Goal: Transaction & Acquisition: Download file/media

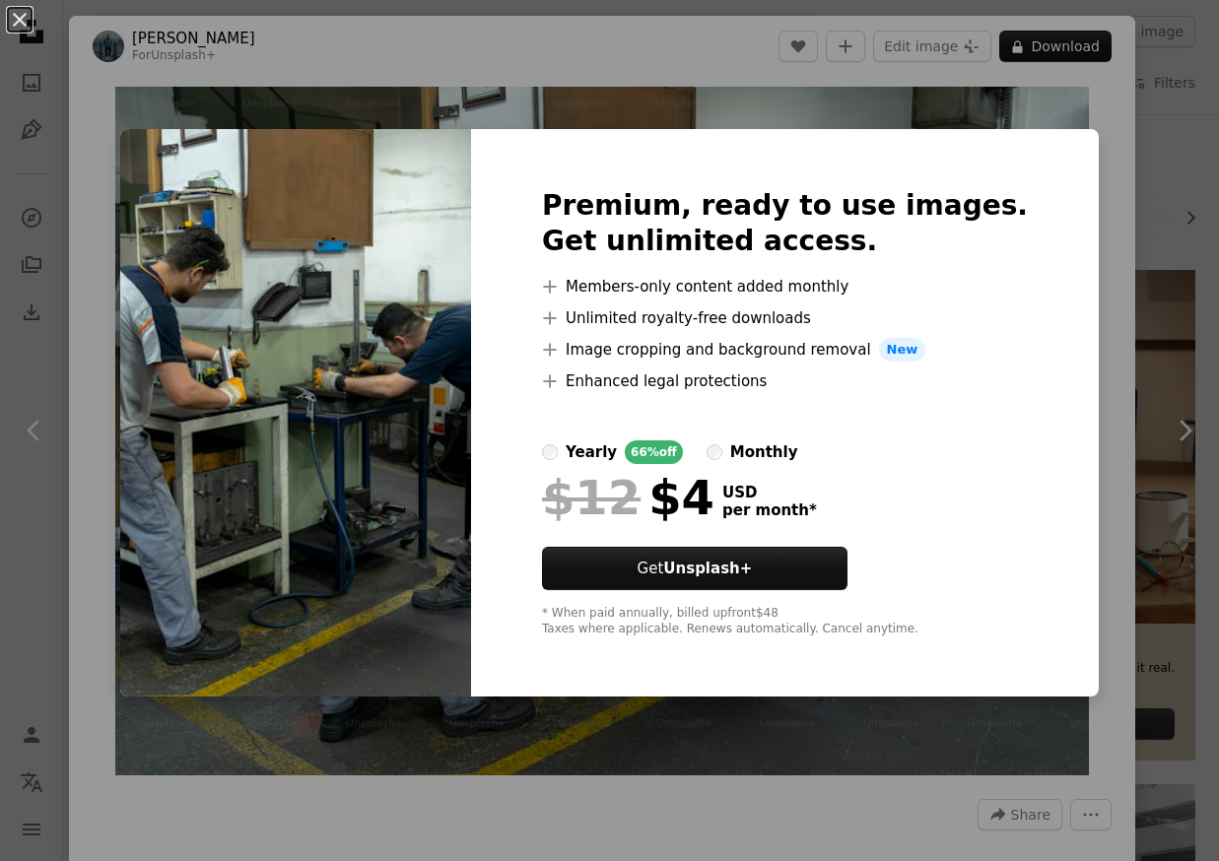
drag, startPoint x: 678, startPoint y: 64, endPoint x: 701, endPoint y: 67, distance: 22.9
click at [678, 66] on div "An X shape Premium, ready to use images. Get unlimited access. A plus sign Memb…" at bounding box center [609, 430] width 1219 height 861
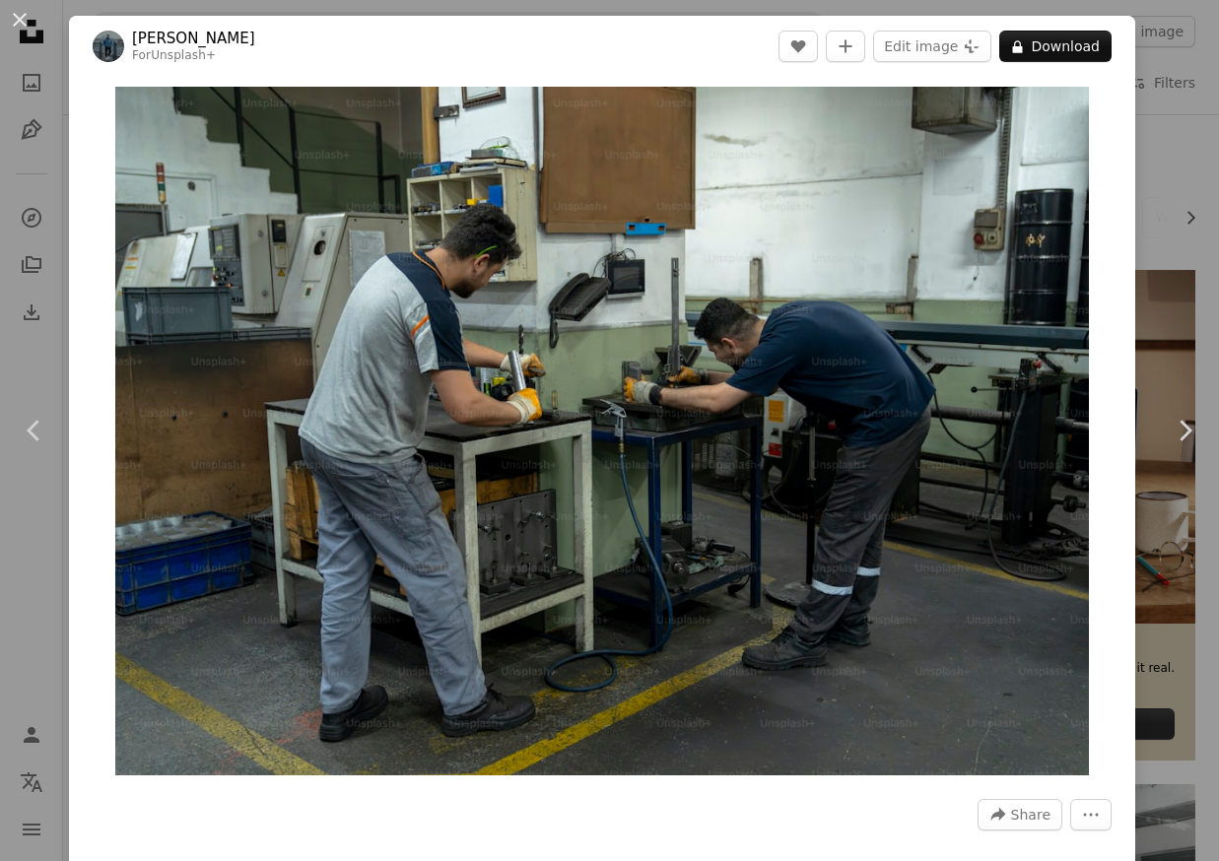
click at [1162, 189] on div "An X shape Chevron left Chevron right [PERSON_NAME] For Unsplash+ A heart A plu…" at bounding box center [609, 430] width 1219 height 861
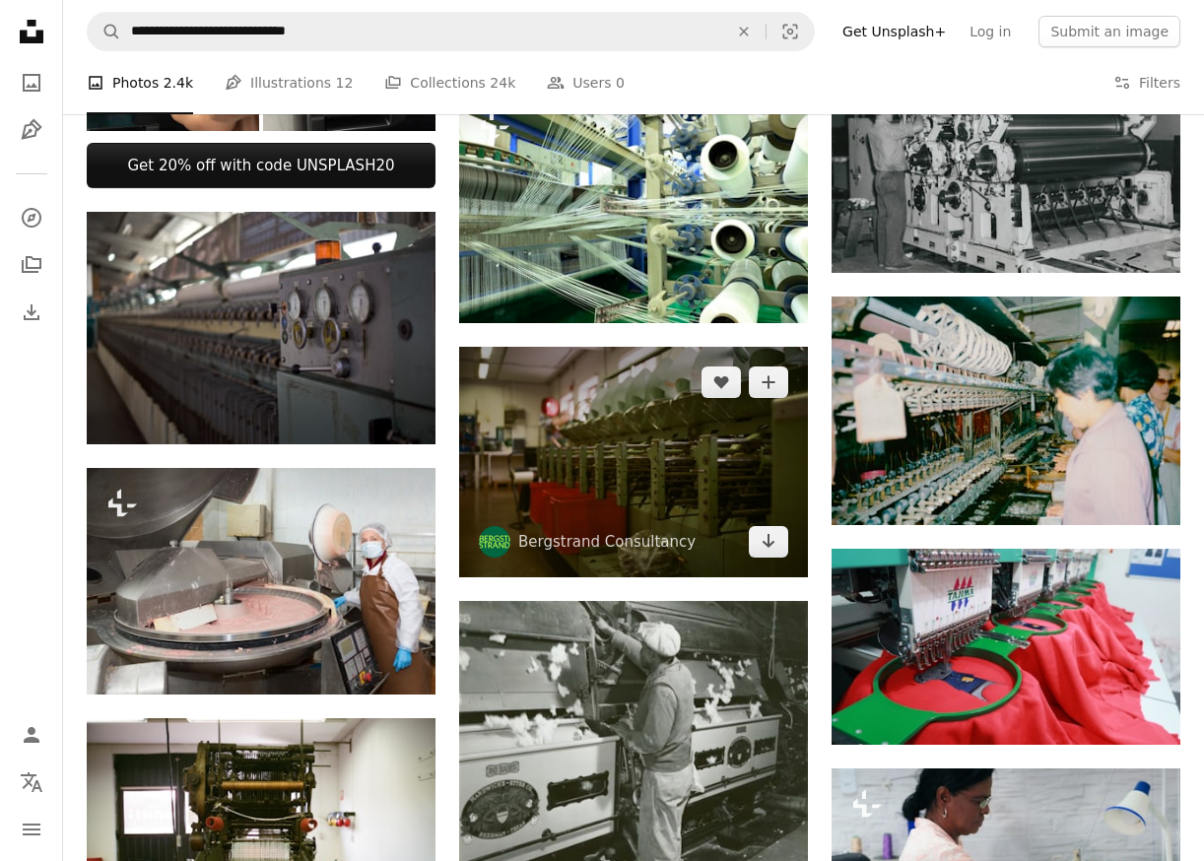
scroll to position [788, 0]
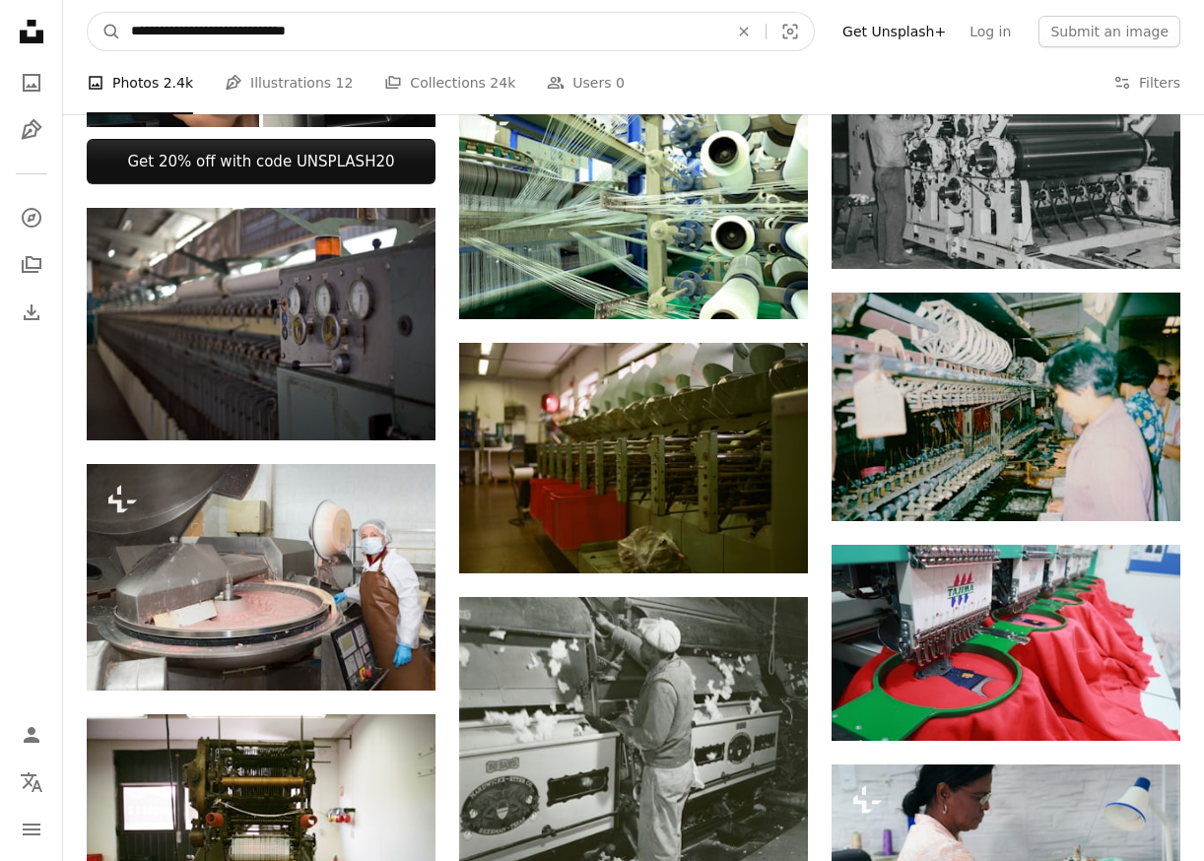
drag, startPoint x: 171, startPoint y: 33, endPoint x: 75, endPoint y: 31, distance: 95.6
click at [76, 33] on nav "**********" at bounding box center [633, 31] width 1141 height 63
type input "**********"
click button "A magnifying glass" at bounding box center [105, 31] width 34 height 37
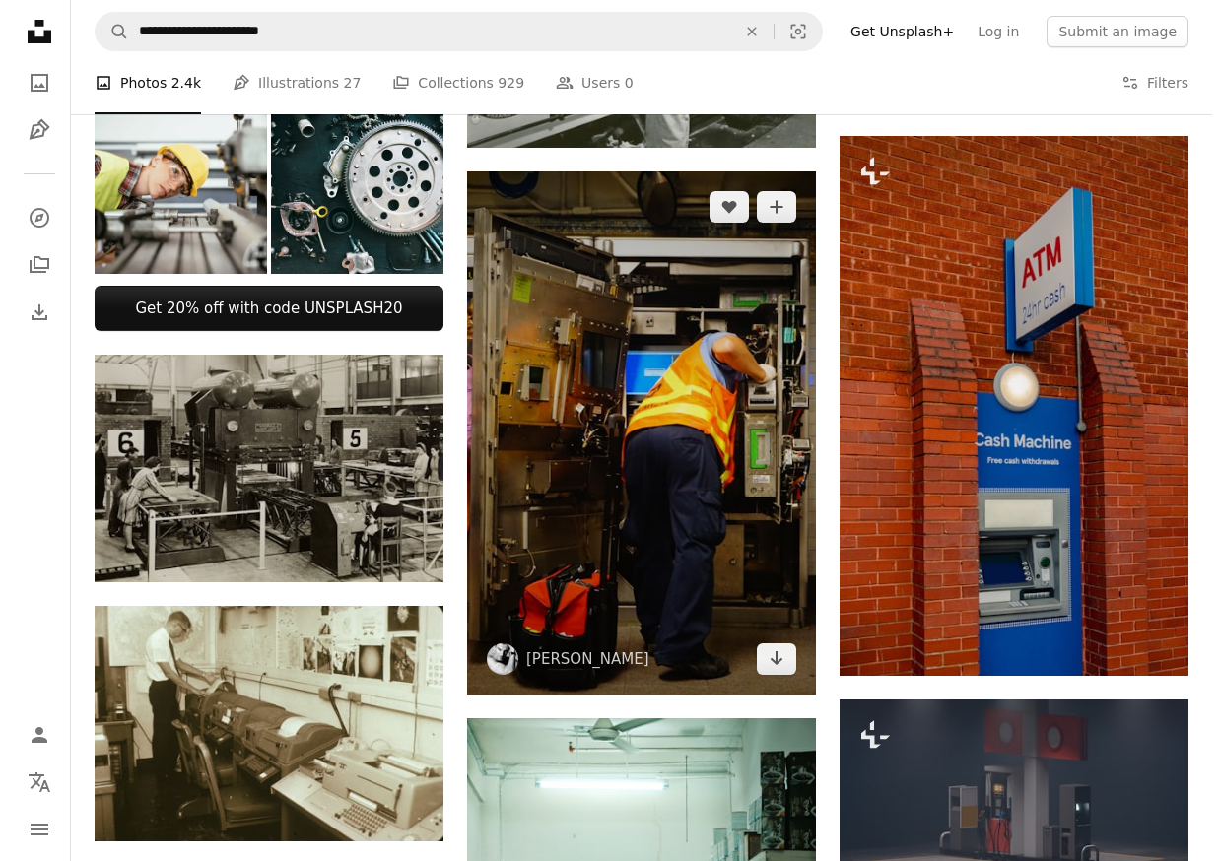
scroll to position [690, 0]
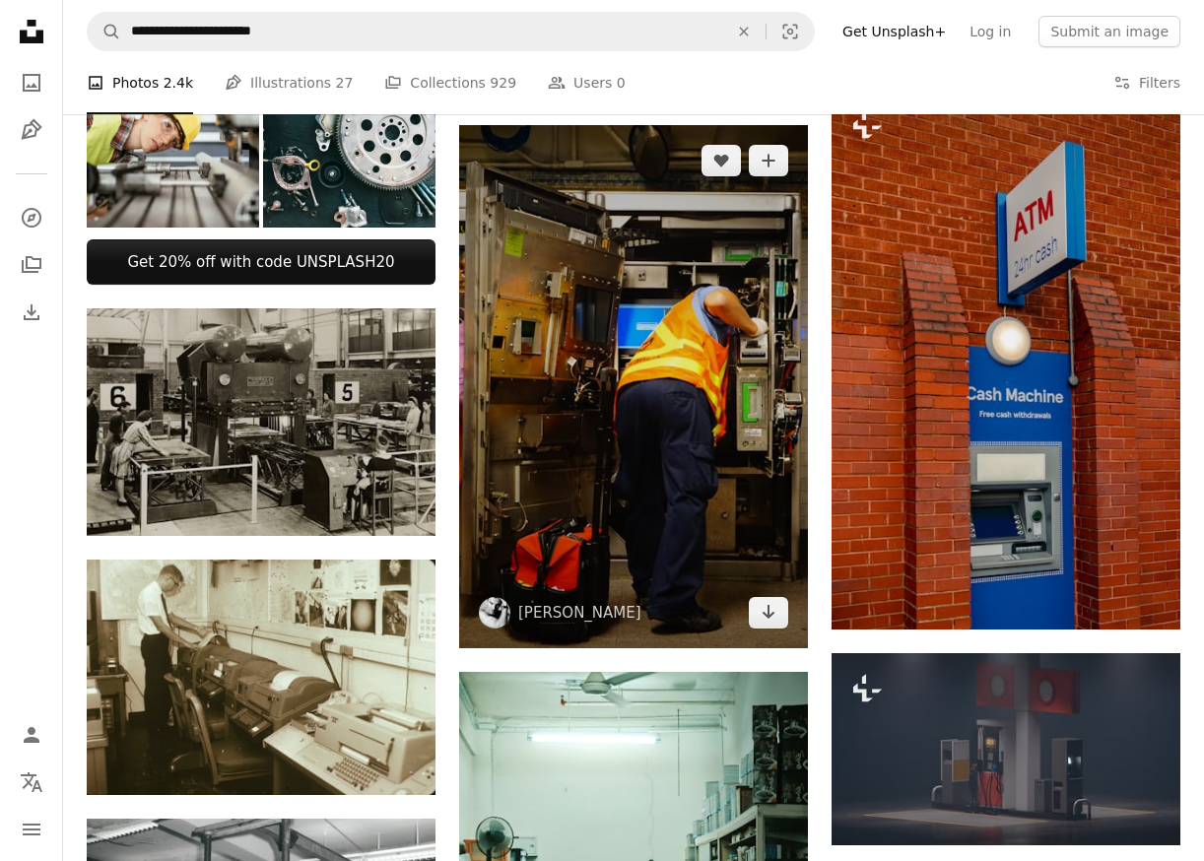
click at [676, 497] on img at bounding box center [633, 386] width 349 height 523
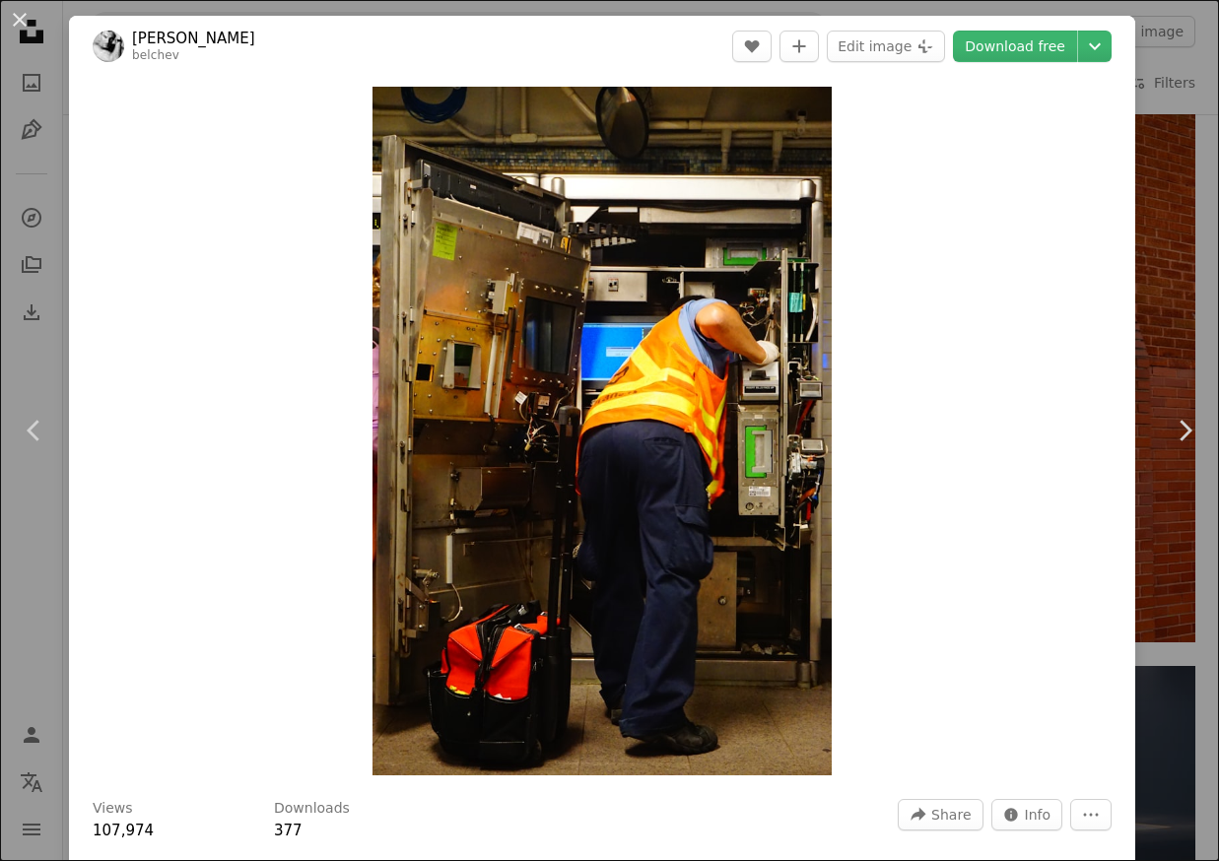
click at [997, 466] on div "Zoom in" at bounding box center [602, 431] width 1066 height 709
click at [1017, 48] on link "Download free" at bounding box center [1015, 47] width 124 height 32
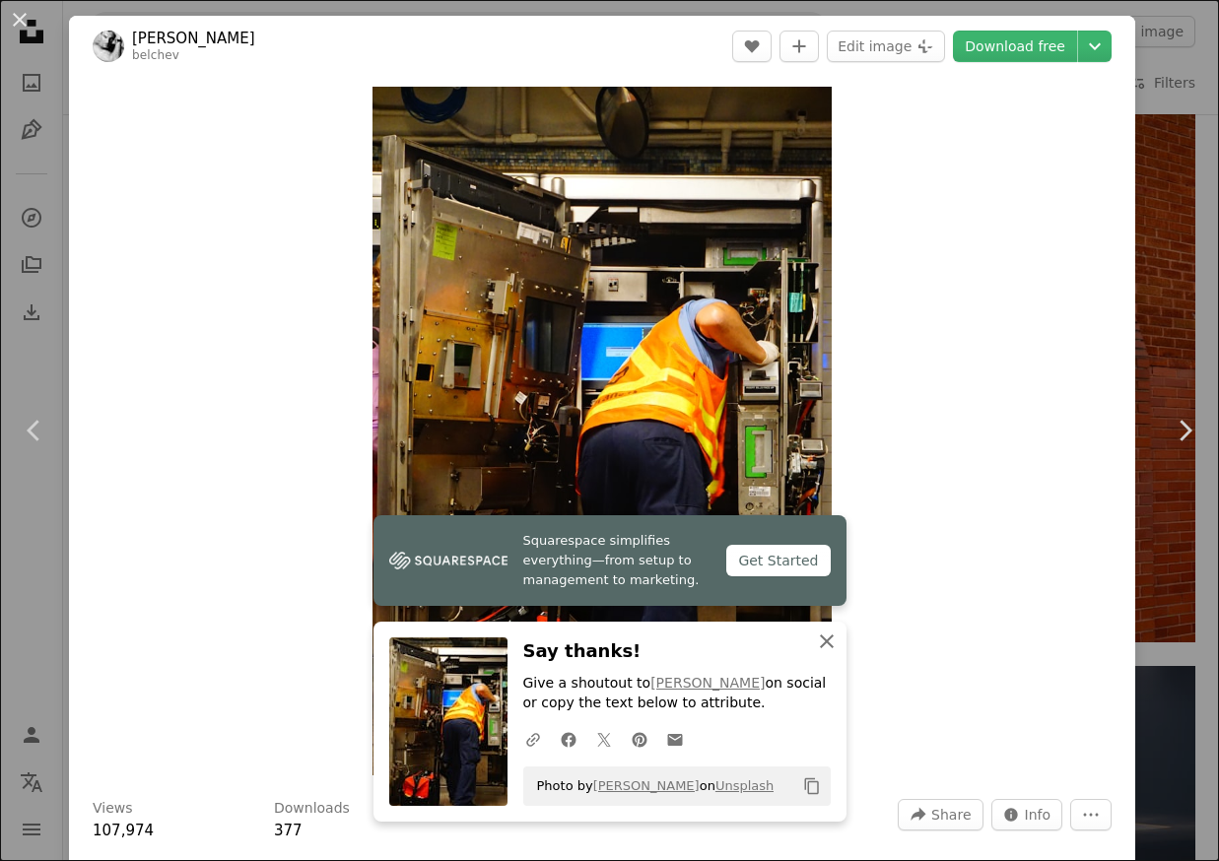
click at [819, 639] on icon "An X shape" at bounding box center [827, 642] width 24 height 24
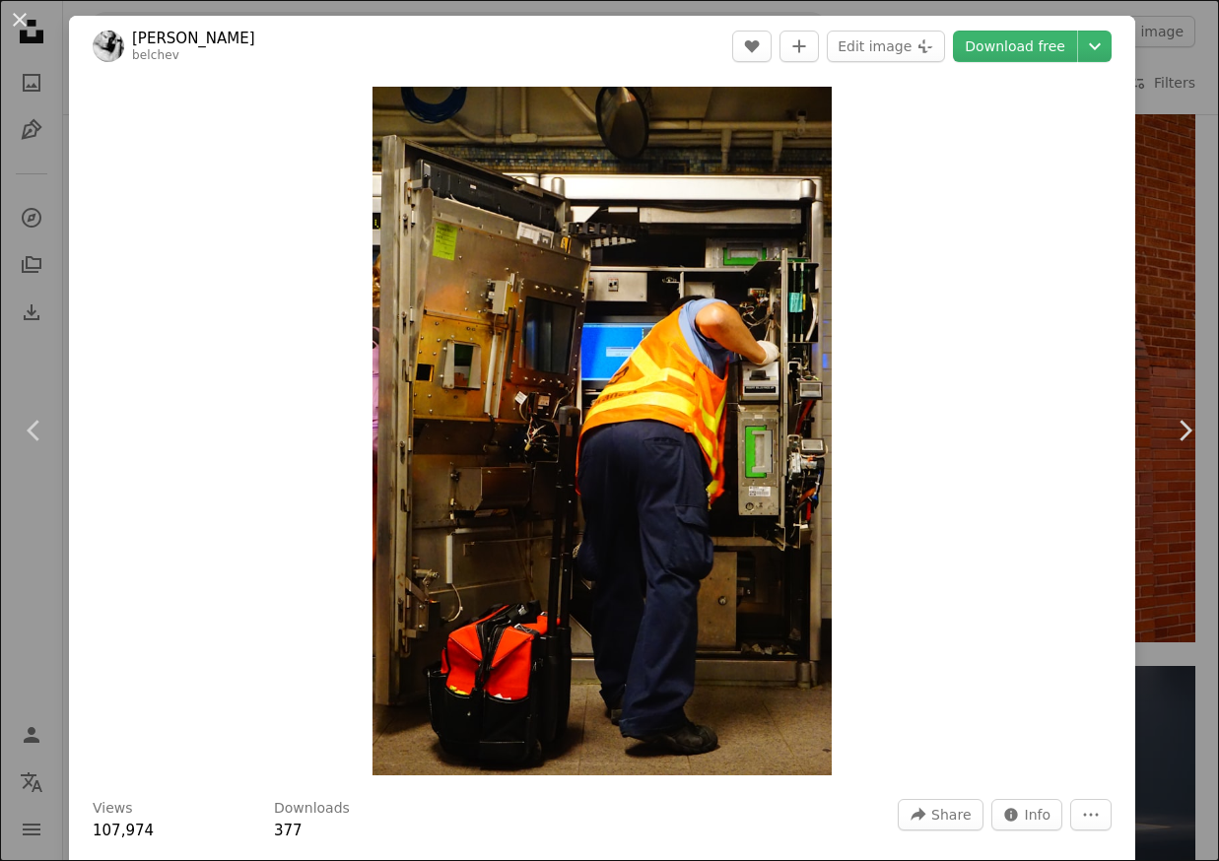
click at [1146, 219] on div "An X shape Chevron left Chevron right [PERSON_NAME] belchev A heart A plus sign…" at bounding box center [609, 430] width 1219 height 861
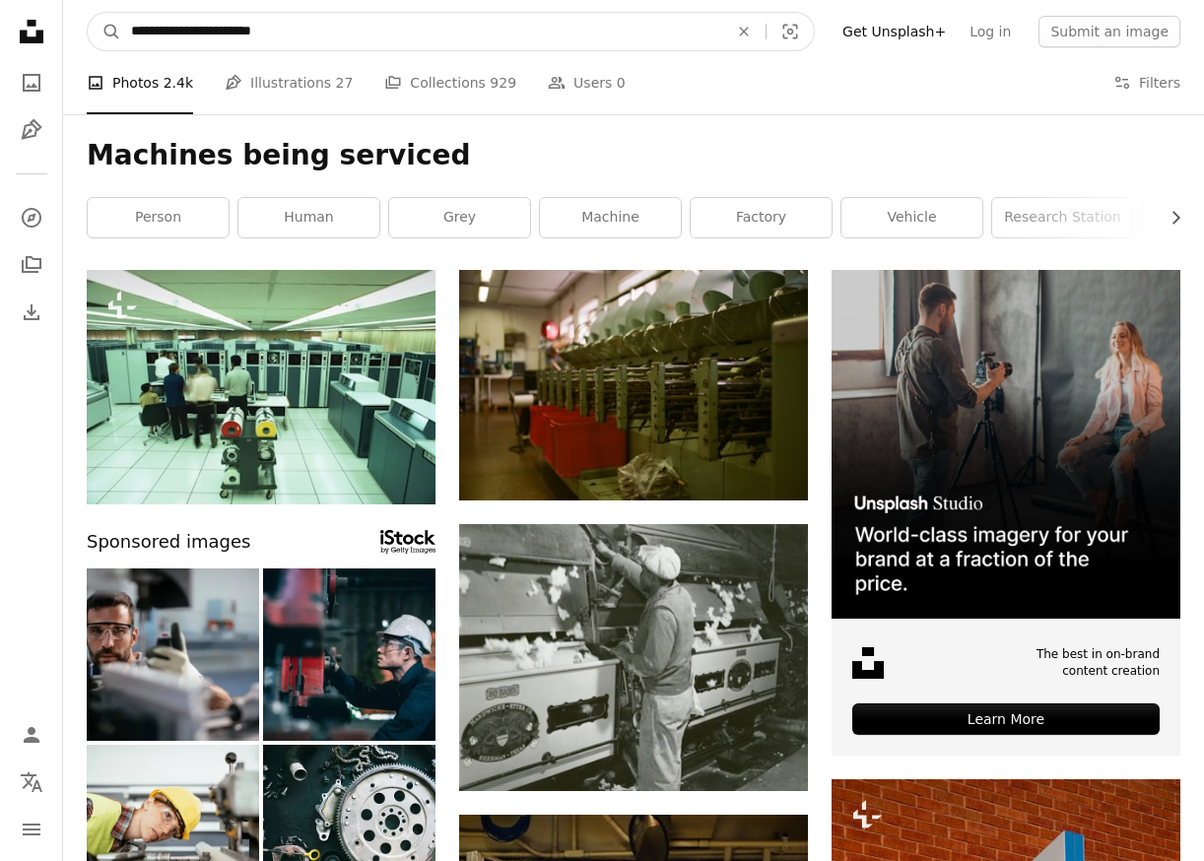
click at [334, 32] on input "**********" at bounding box center [421, 31] width 601 height 37
type input "**********"
click button "A magnifying glass" at bounding box center [105, 31] width 34 height 37
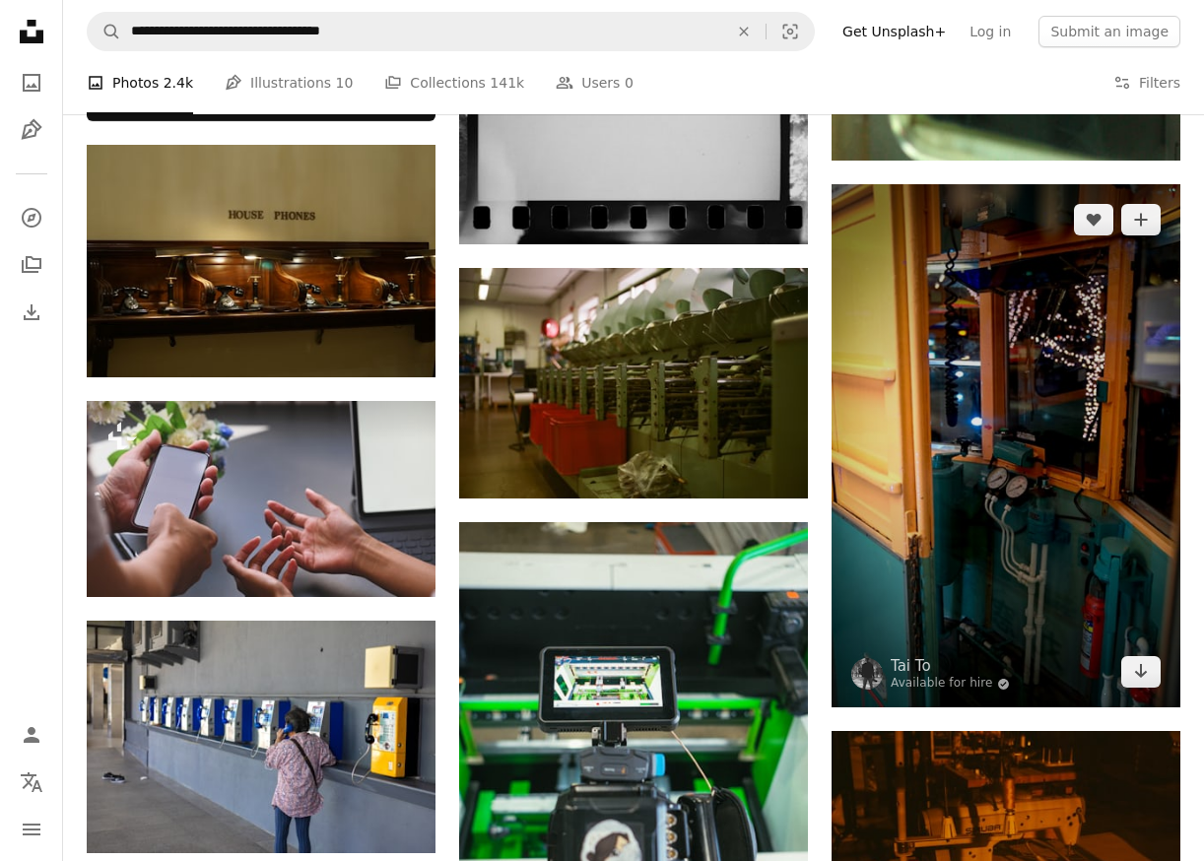
scroll to position [1183, 0]
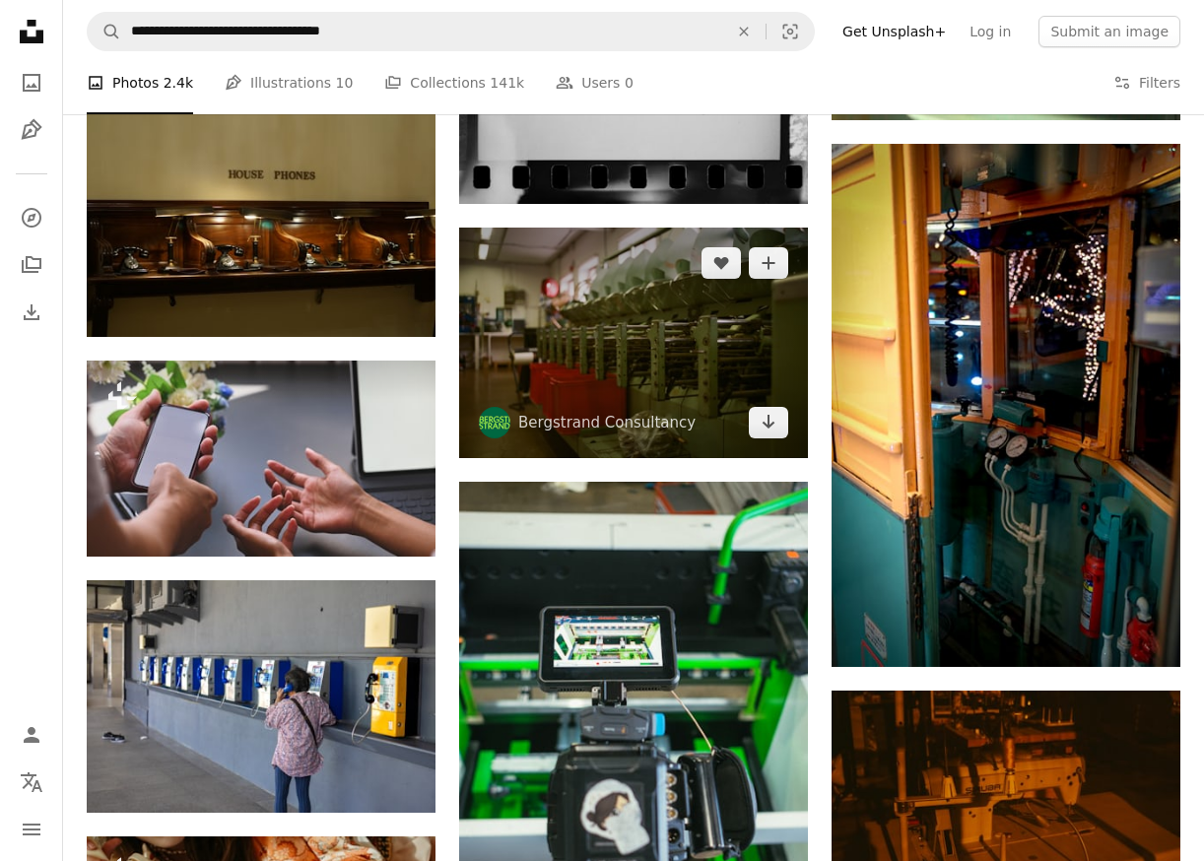
click at [681, 363] on img at bounding box center [633, 344] width 349 height 232
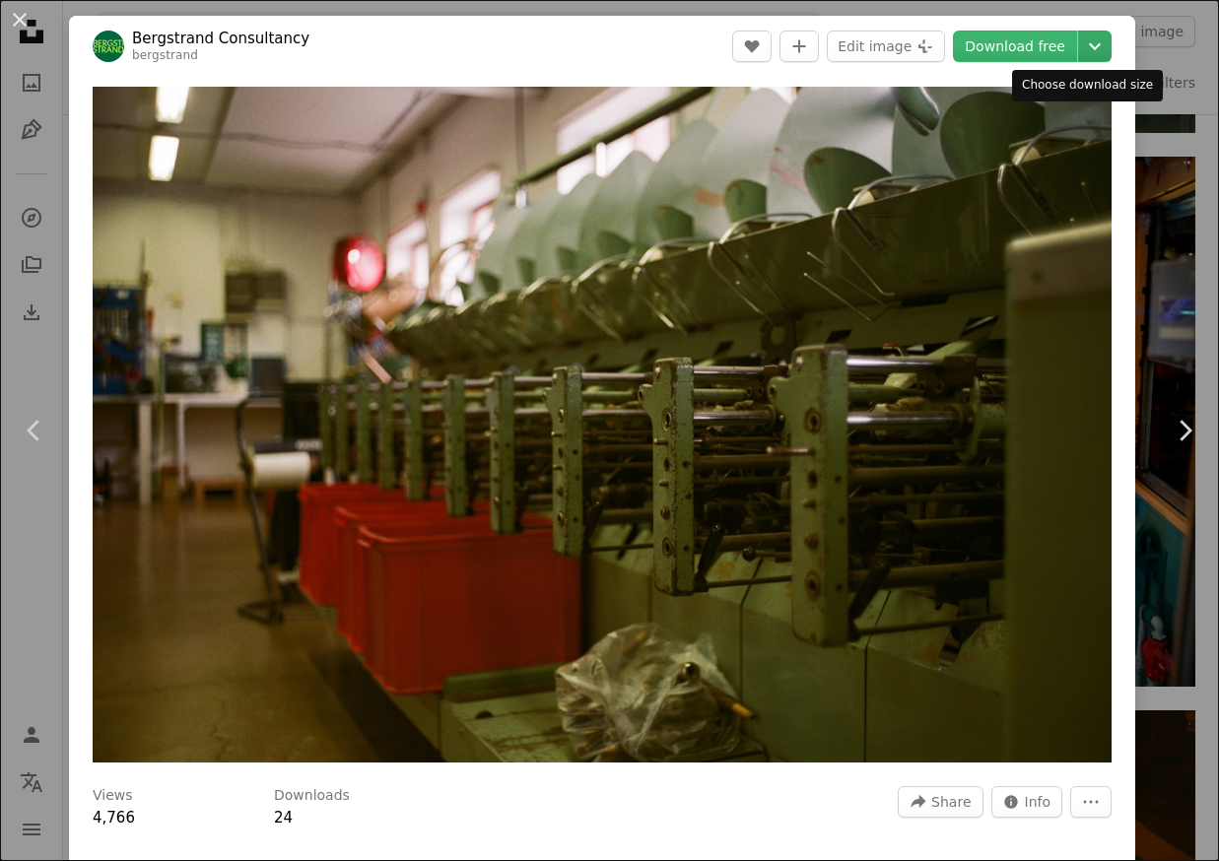
click at [1079, 43] on icon "Chevron down" at bounding box center [1095, 46] width 32 height 24
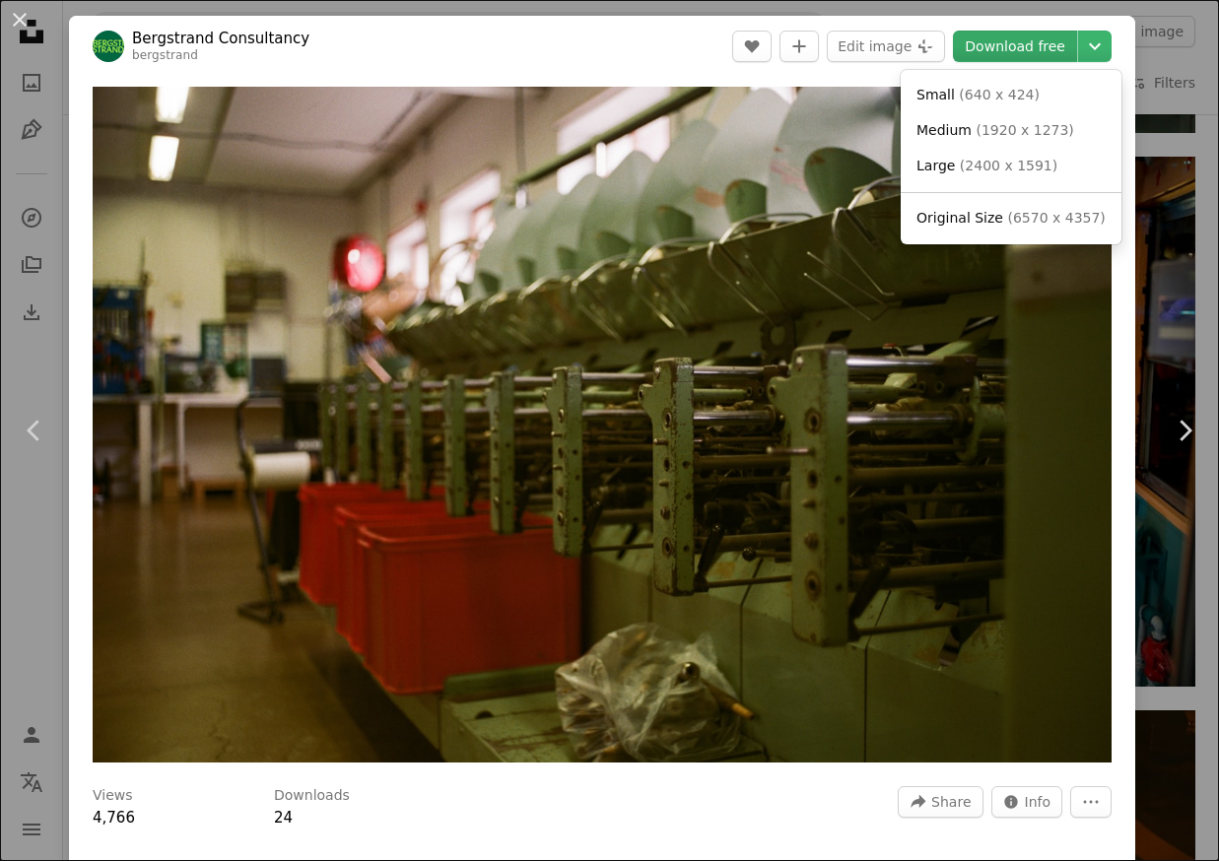
click at [1011, 46] on dialog "An X shape Chevron left Chevron right [PERSON_NAME] Consultancy [PERSON_NAME] A…" at bounding box center [609, 430] width 1219 height 861
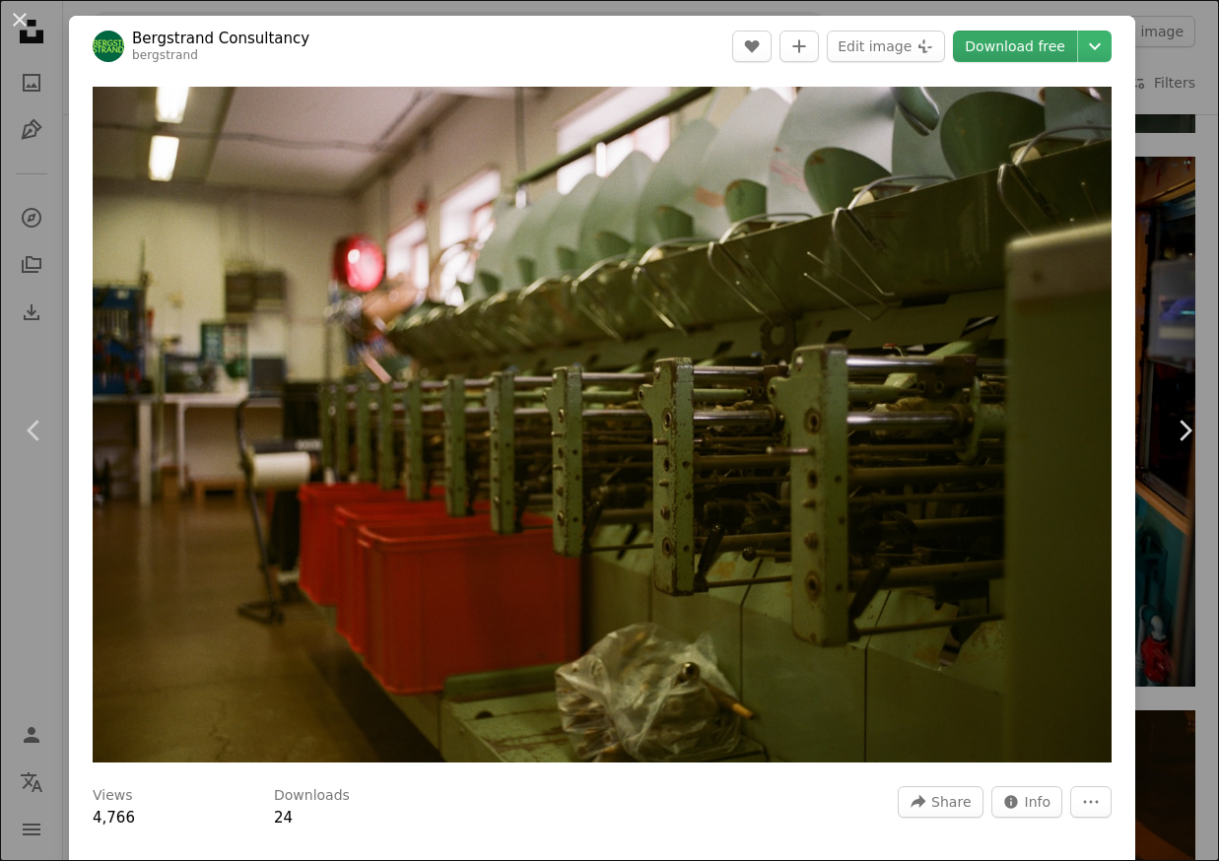
click at [1026, 48] on link "Download free" at bounding box center [1015, 47] width 124 height 32
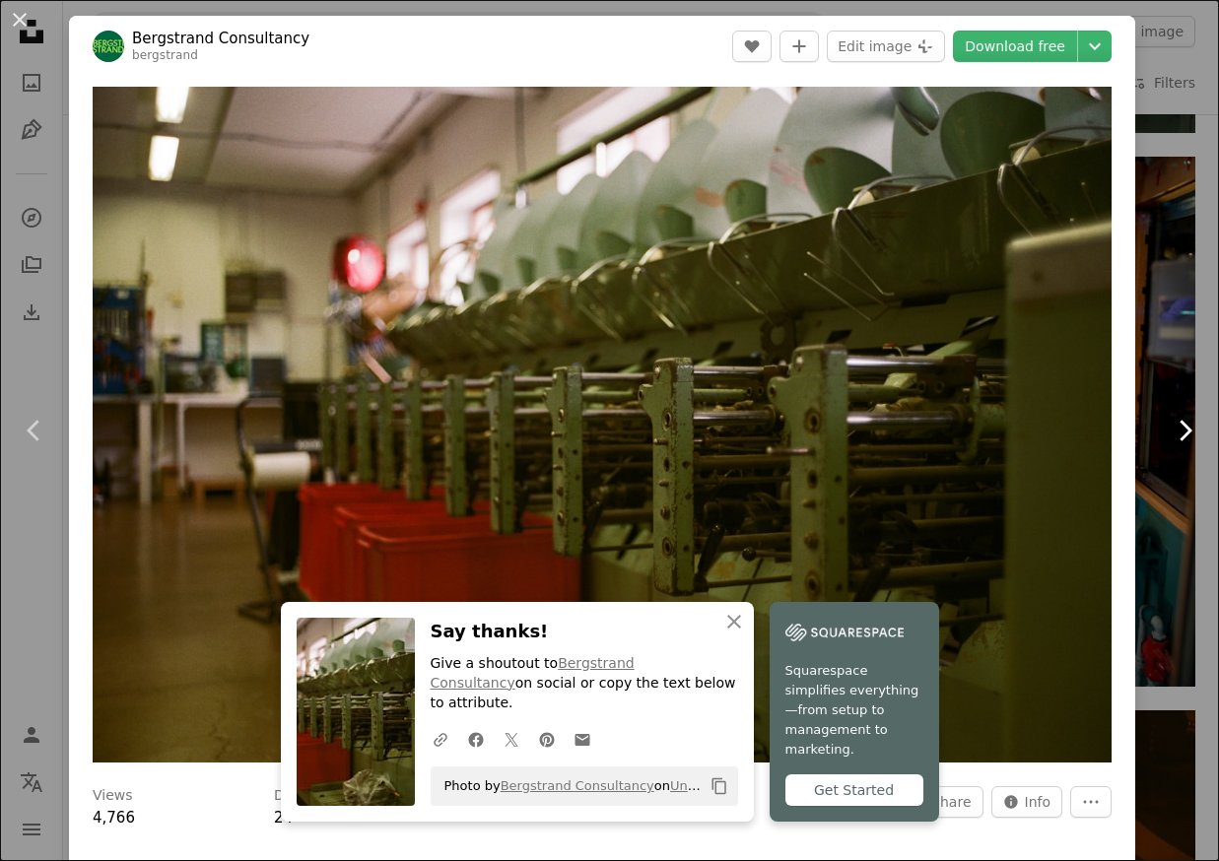
click at [1150, 346] on link "Chevron right" at bounding box center [1184, 430] width 69 height 189
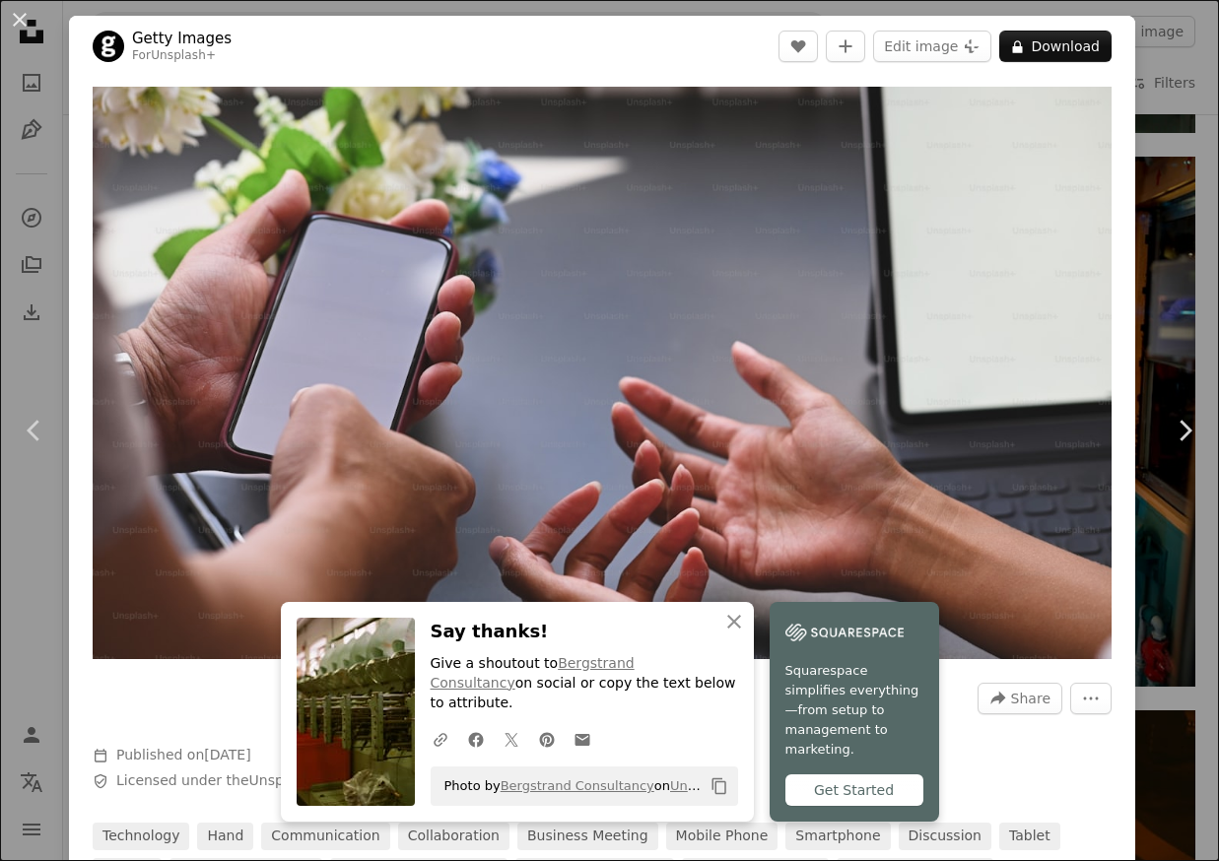
click at [1131, 46] on div "An X shape Chevron left Chevron right Getty Images For Unsplash+ A heart A plus…" at bounding box center [609, 430] width 1219 height 861
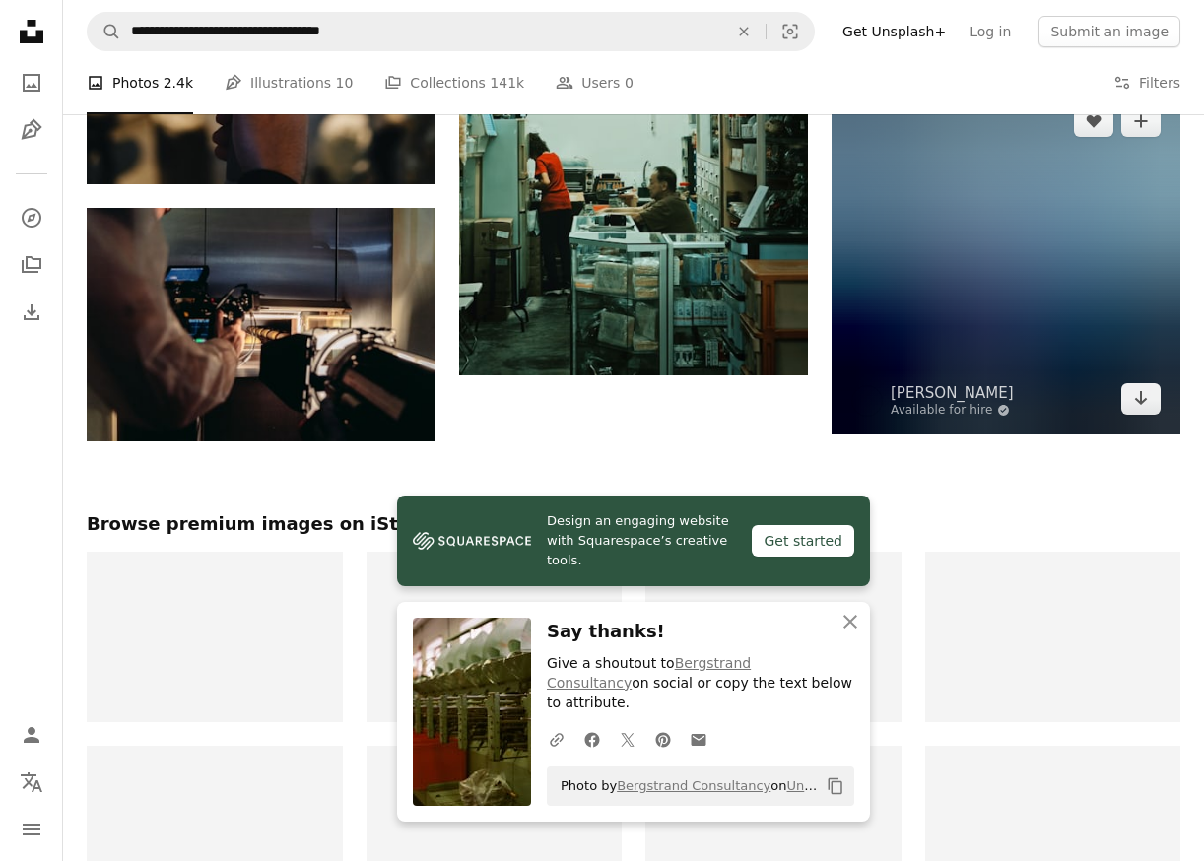
scroll to position [2563, 0]
